Goal: Information Seeking & Learning: Find specific fact

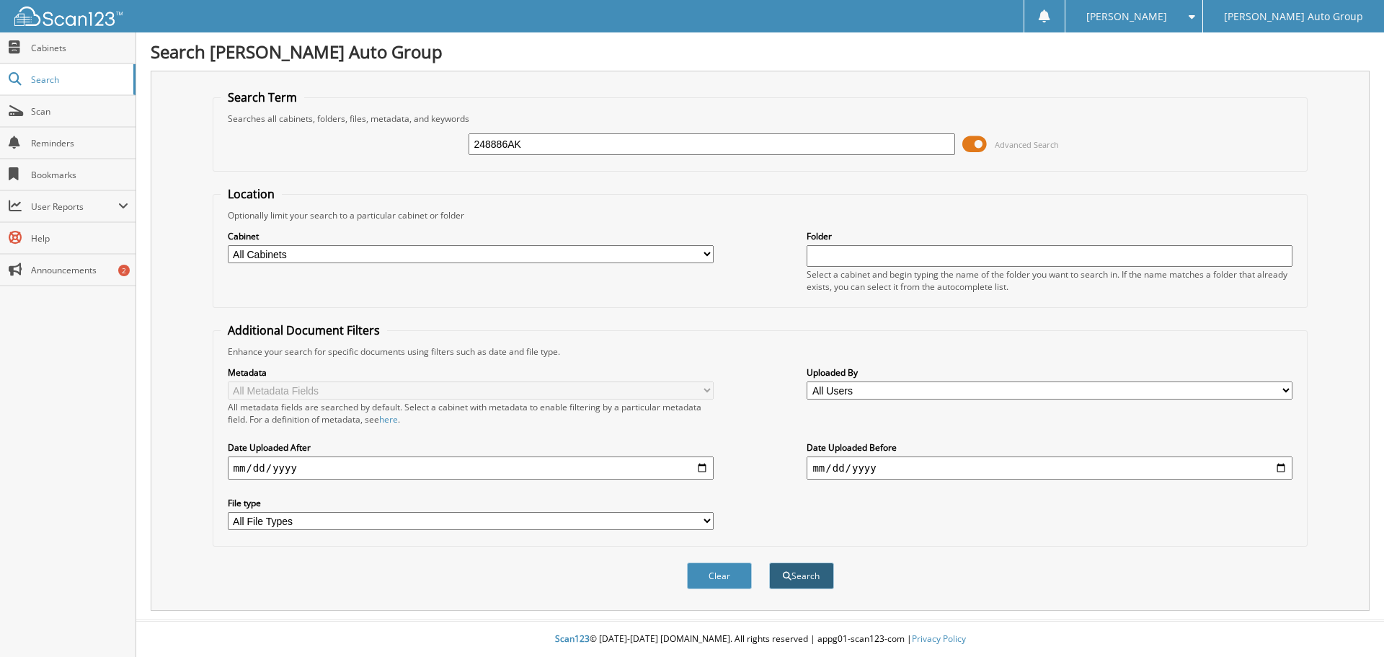
type input "248886AK"
click at [806, 574] on button "Search" at bounding box center [801, 575] width 65 height 27
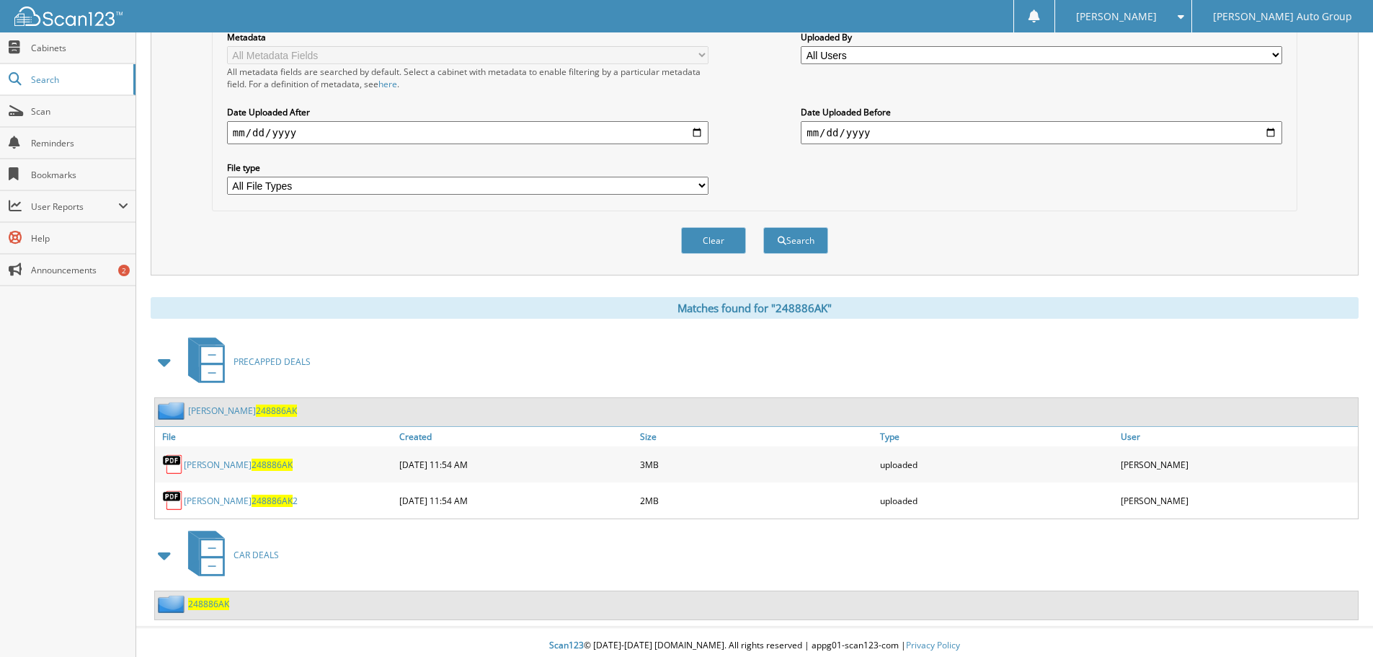
scroll to position [337, 0]
click at [252, 462] on span "248886AK" at bounding box center [272, 463] width 41 height 12
